Goal: Find specific page/section: Find specific page/section

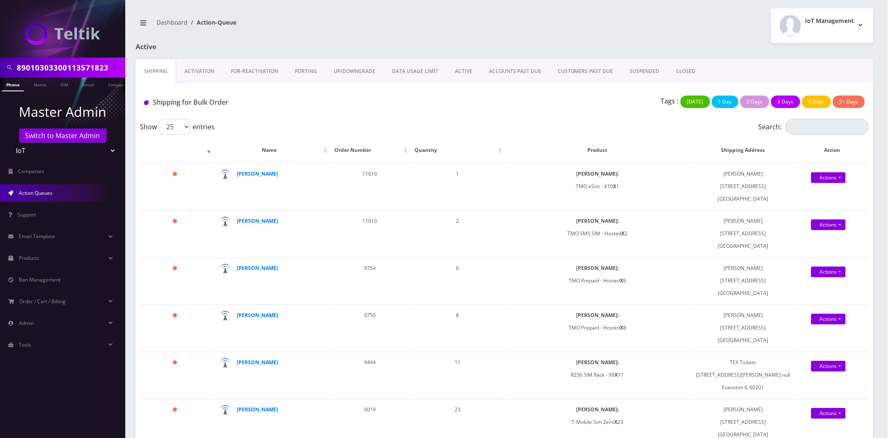
click at [461, 78] on link "ACTIVE" at bounding box center [464, 71] width 34 height 24
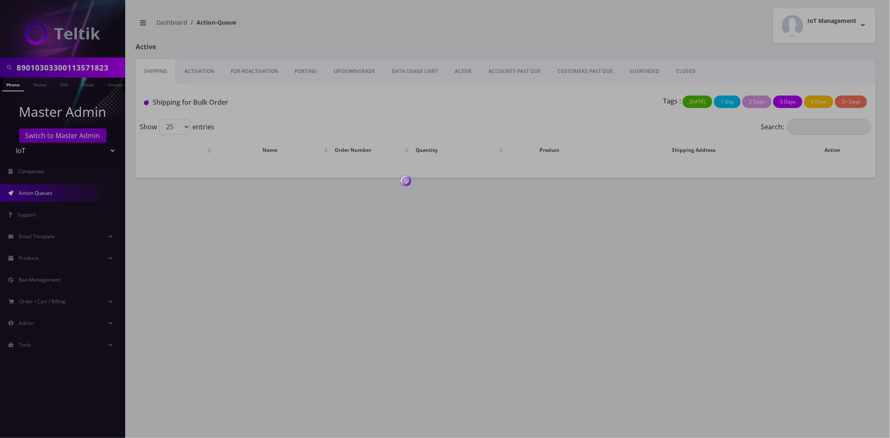
click at [462, 68] on div at bounding box center [445, 219] width 890 height 438
click at [462, 71] on div at bounding box center [445, 219] width 890 height 438
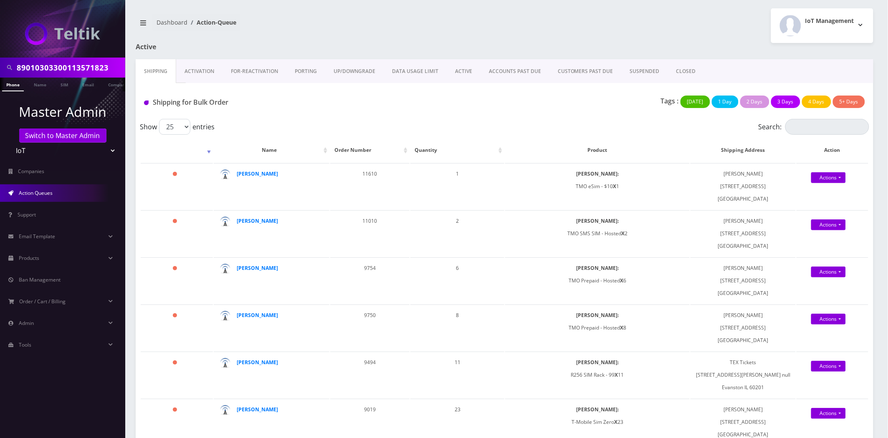
click at [461, 71] on link "ACTIVE" at bounding box center [464, 71] width 34 height 24
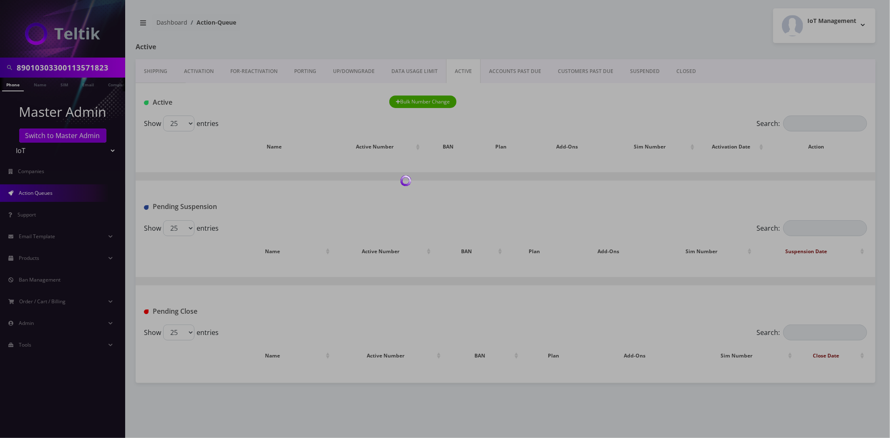
click at [461, 71] on div at bounding box center [445, 219] width 890 height 438
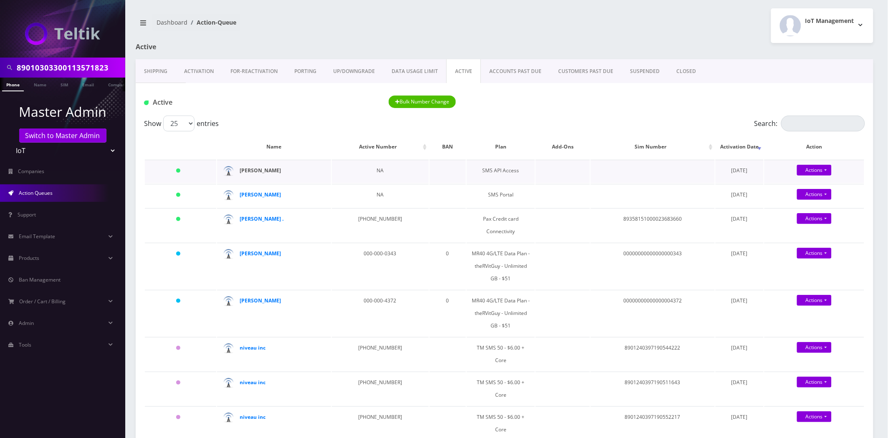
click at [245, 168] on strong "[PERSON_NAME]" at bounding box center [260, 170] width 41 height 7
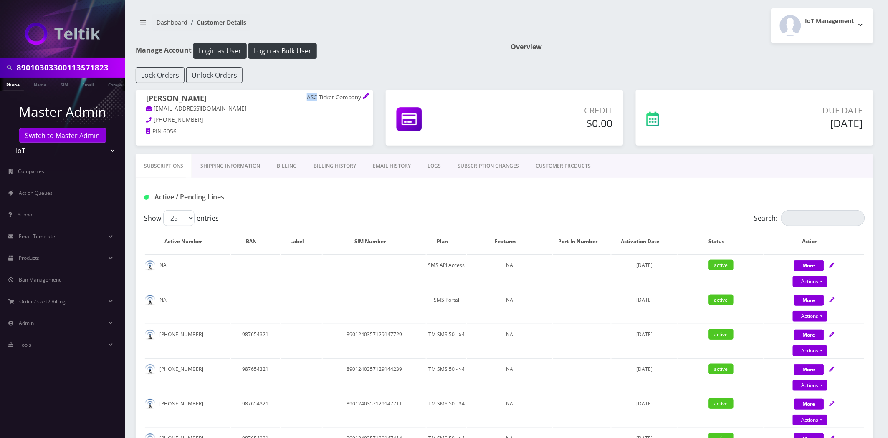
drag, startPoint x: 307, startPoint y: 96, endPoint x: 317, endPoint y: 97, distance: 10.1
click at [317, 97] on p "ASC Ticket Company" at bounding box center [335, 98] width 56 height 8
copy p "ASC"
